Goal: Obtain resource: Obtain resource

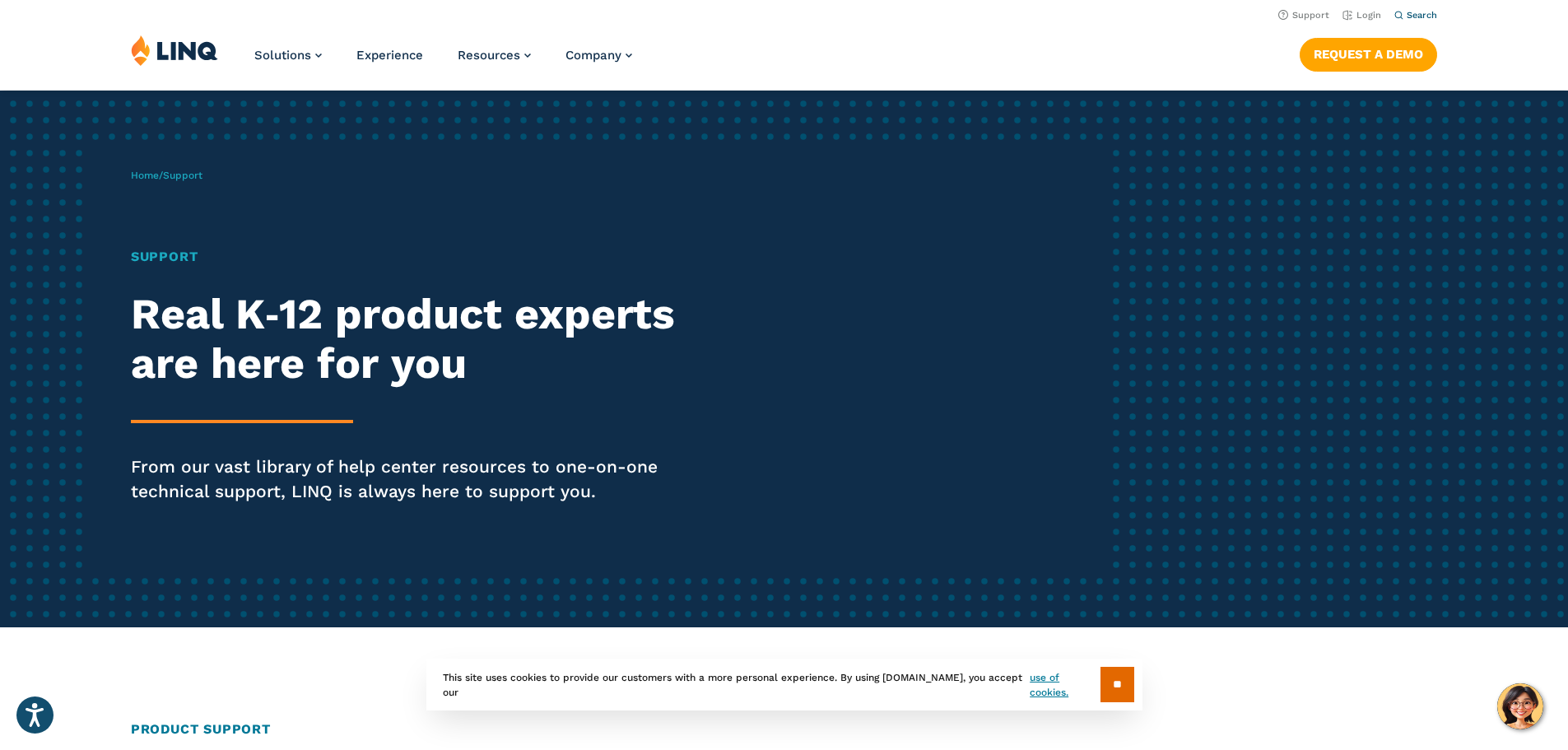
click at [1419, 14] on span "Search" at bounding box center [1421, 15] width 31 height 11
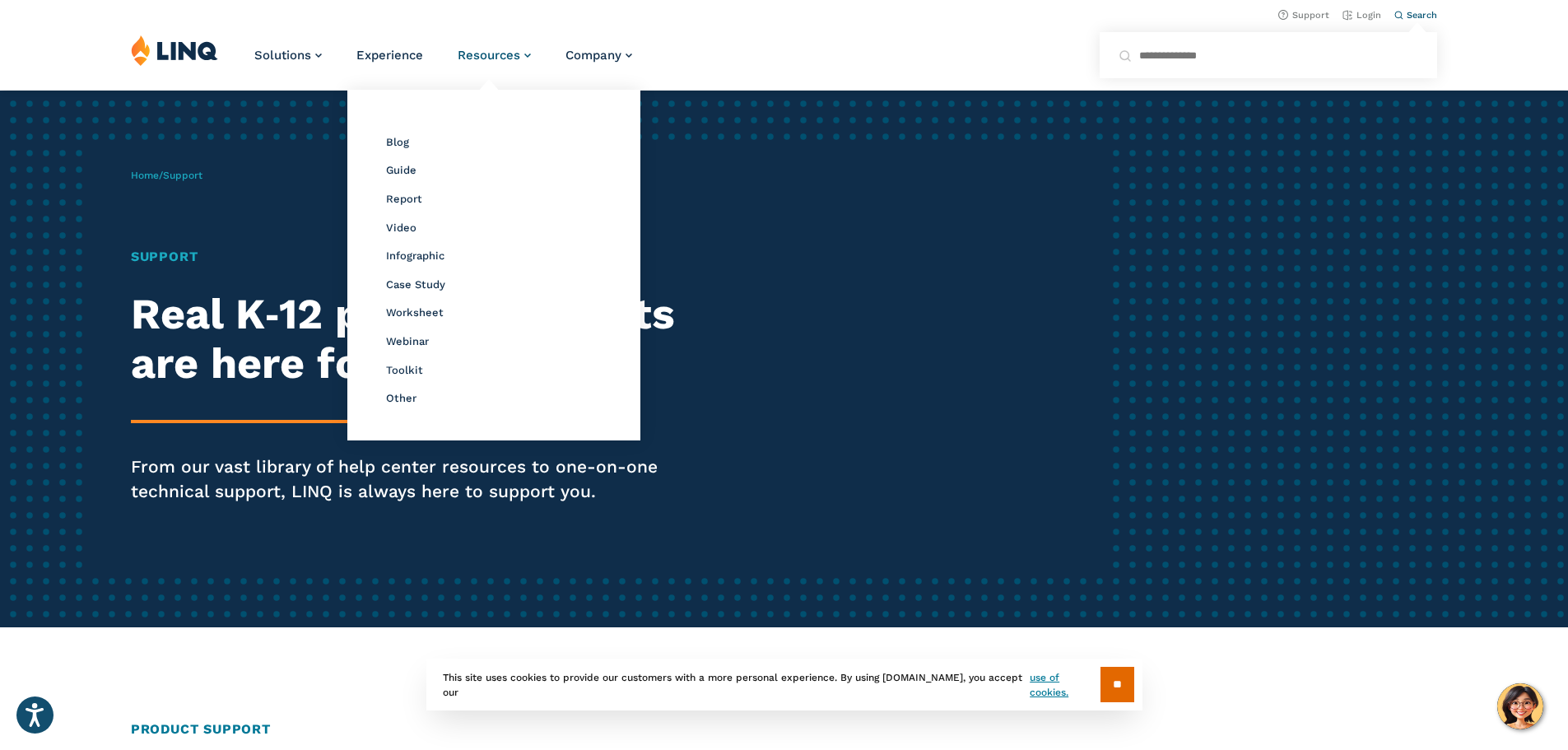
click at [503, 54] on span "Resources" at bounding box center [489, 54] width 62 height 15
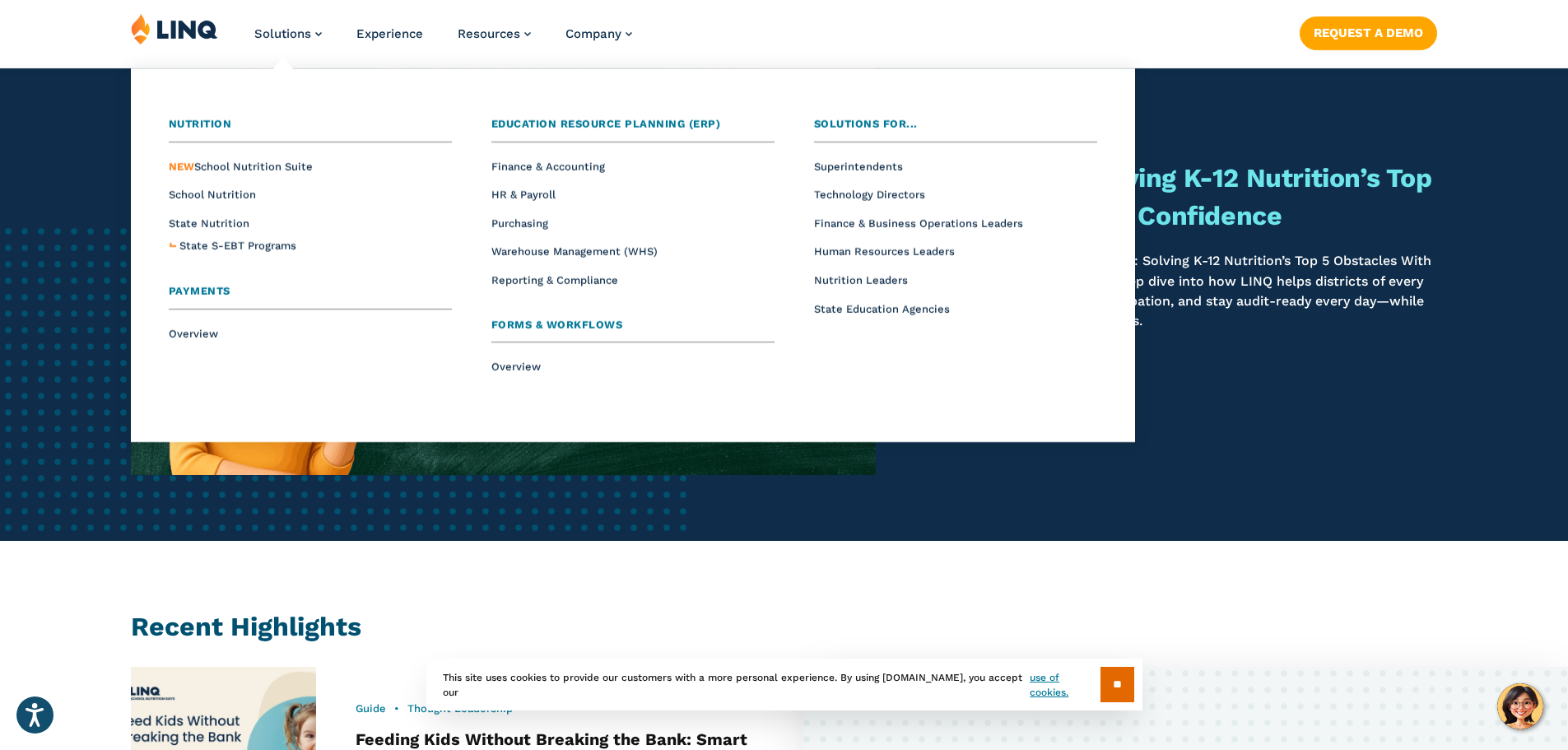
scroll to position [246, 0]
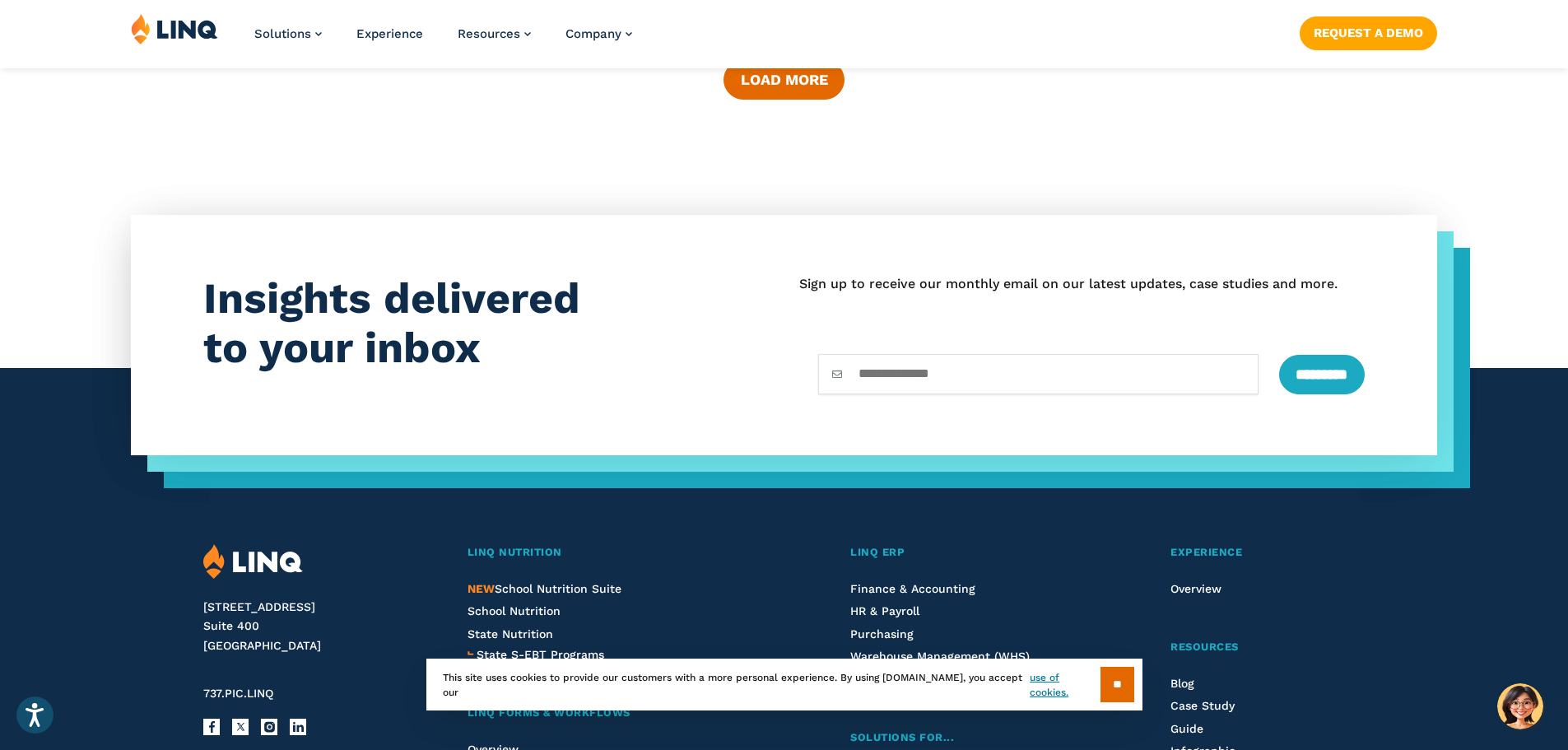
scroll to position [3291, 0]
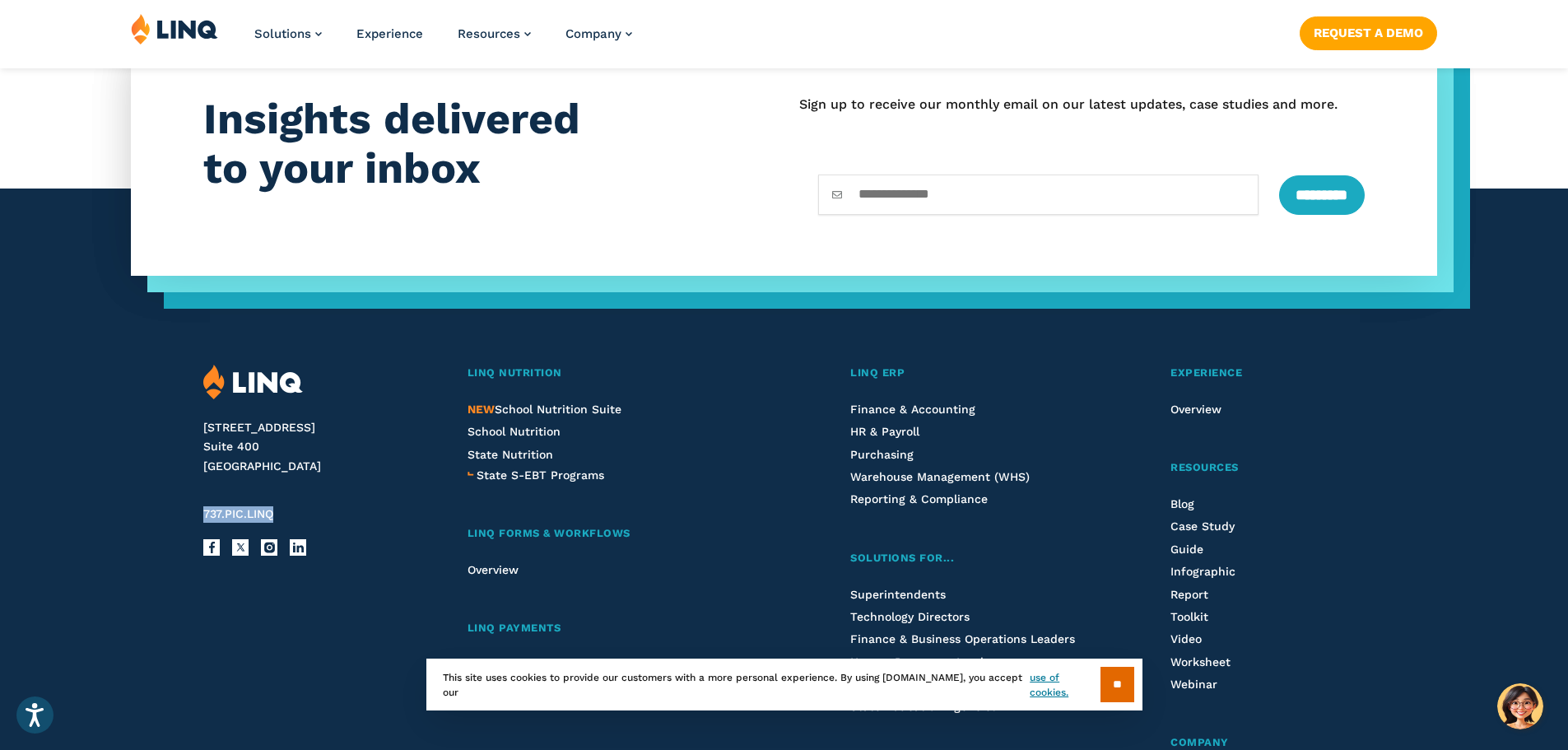
drag, startPoint x: 195, startPoint y: 518, endPoint x: 289, endPoint y: 517, distance: 94.0
click at [289, 517] on div "[STREET_ADDRESS] 737.PIC.LINQ Facebook X Instagram LinkedIn Email LINQ Nutritio…" at bounding box center [784, 639] width 1307 height 728
click at [293, 514] on div "[STREET_ADDRESS] 737.PIC.LINQ Facebook X Instagram LinkedIn Email" at bounding box center [316, 665] width 225 height 600
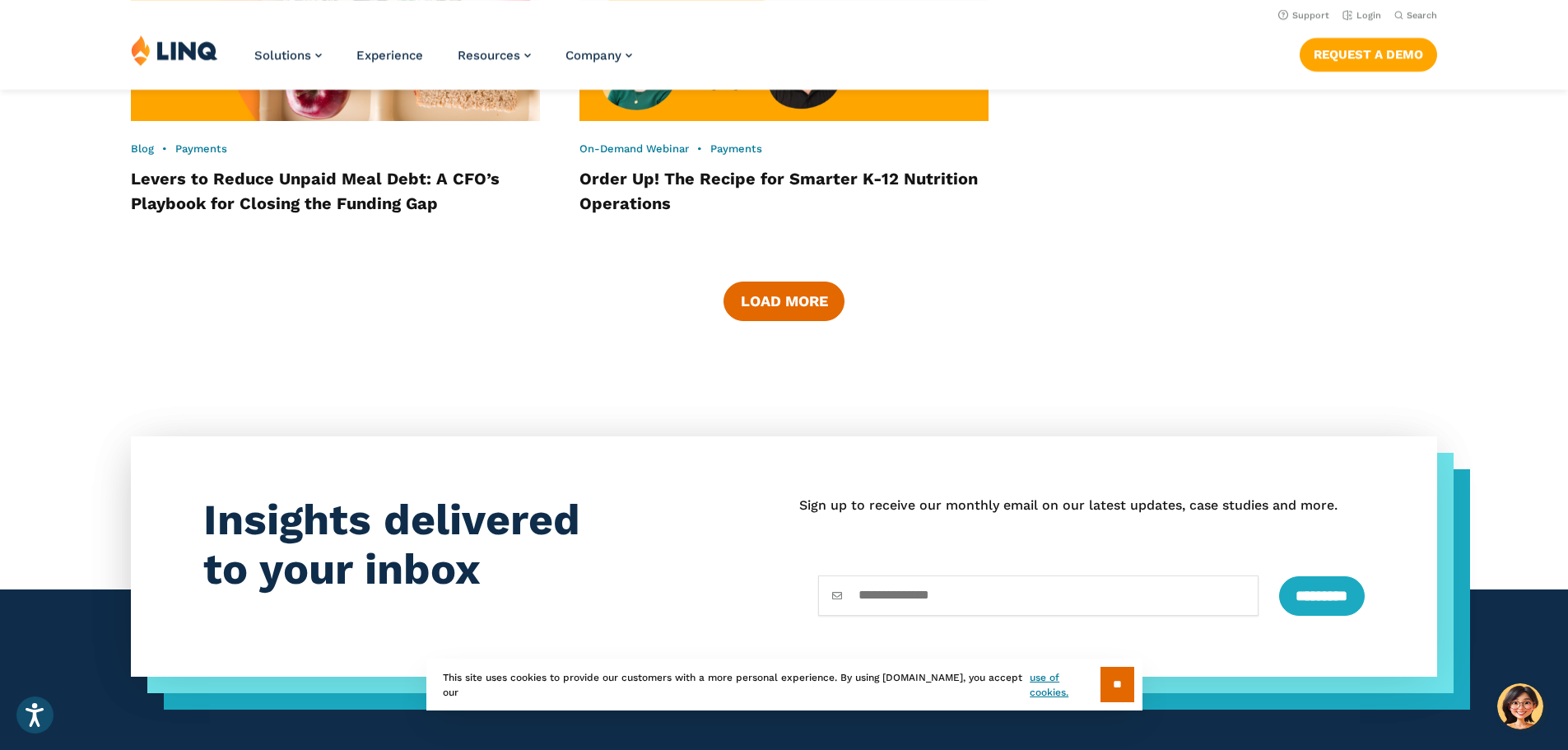
scroll to position [2764, 0]
